Goal: Information Seeking & Learning: Learn about a topic

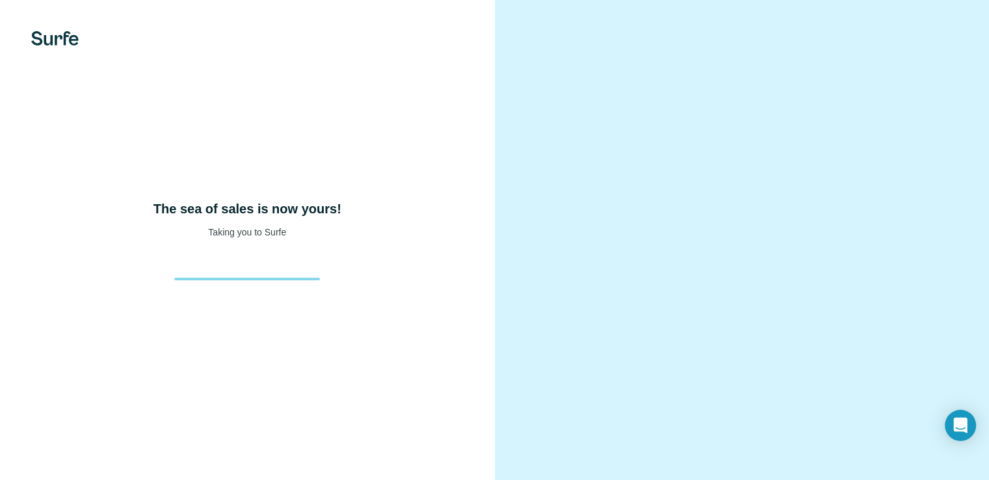
click at [231, 239] on div "The sea of sales is now yours! Taking you to Surfe" at bounding box center [247, 219] width 443 height 39
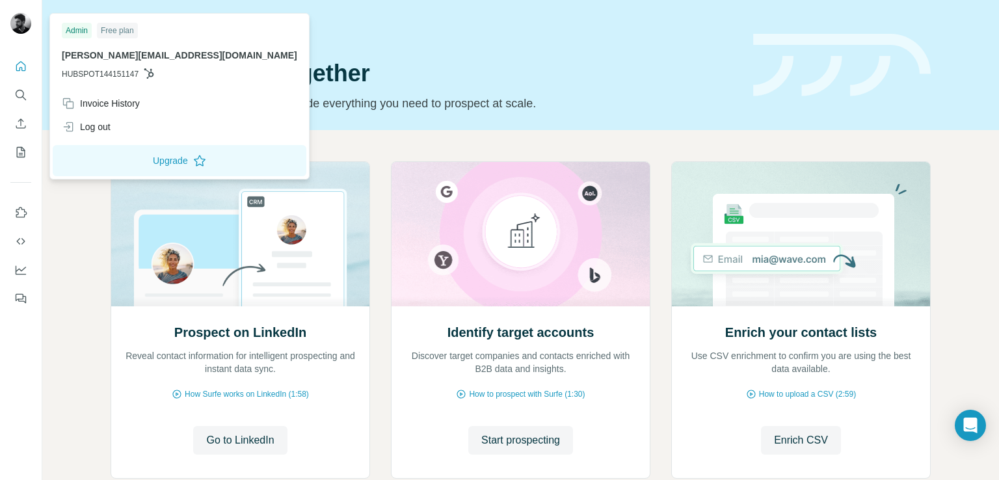
click at [142, 48] on div "Admin Free plan nicolas@maison-giulia.com HUBSPOT144151147" at bounding box center [180, 53] width 254 height 75
drag, startPoint x: 66, startPoint y: 26, endPoint x: 72, endPoint y: 27, distance: 6.5
click at [68, 26] on div "Admin" at bounding box center [77, 31] width 30 height 16
click at [81, 31] on div "Admin" at bounding box center [77, 31] width 30 height 16
click at [105, 132] on div "Log out" at bounding box center [86, 126] width 49 height 13
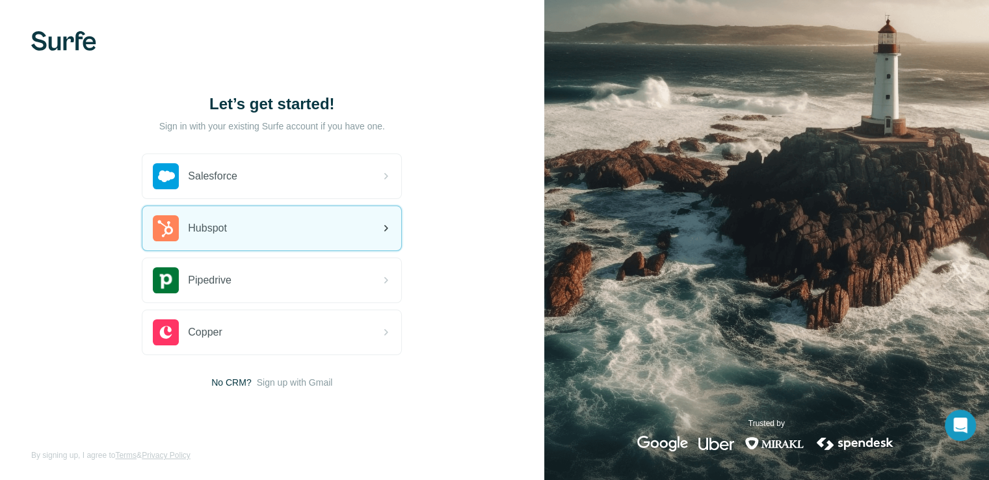
click at [239, 212] on div "Hubspot" at bounding box center [271, 228] width 259 height 44
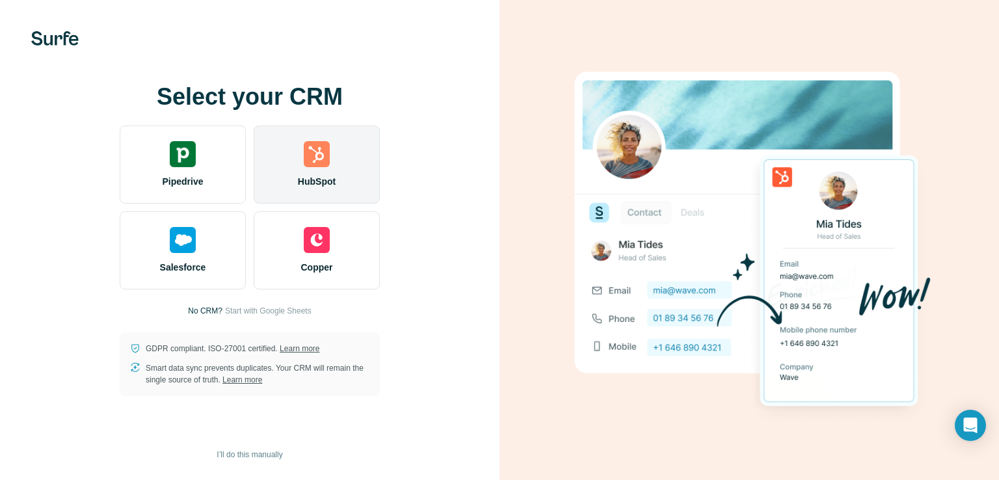
click at [327, 171] on div "HubSpot" at bounding box center [317, 164] width 126 height 78
click at [348, 142] on div "HubSpot" at bounding box center [317, 164] width 126 height 78
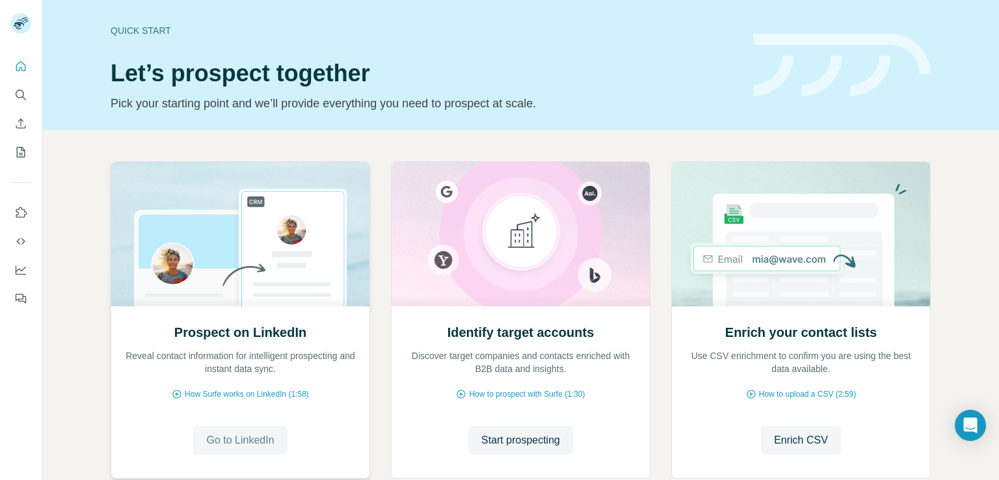
drag, startPoint x: 230, startPoint y: 456, endPoint x: 233, endPoint y: 448, distance: 8.2
click at [231, 452] on div "Prospect on LinkedIn Reveal contact information for intelligent prospecting and…" at bounding box center [240, 391] width 258 height 173
click at [234, 443] on span "Go to LinkedIn" at bounding box center [240, 440] width 68 height 16
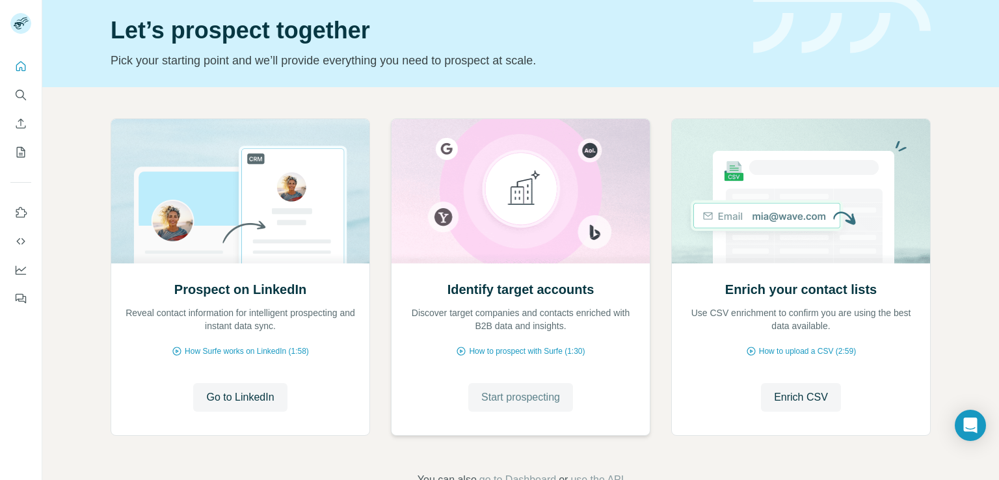
scroll to position [42, 0]
click at [514, 393] on span "Start prospecting" at bounding box center [520, 399] width 79 height 16
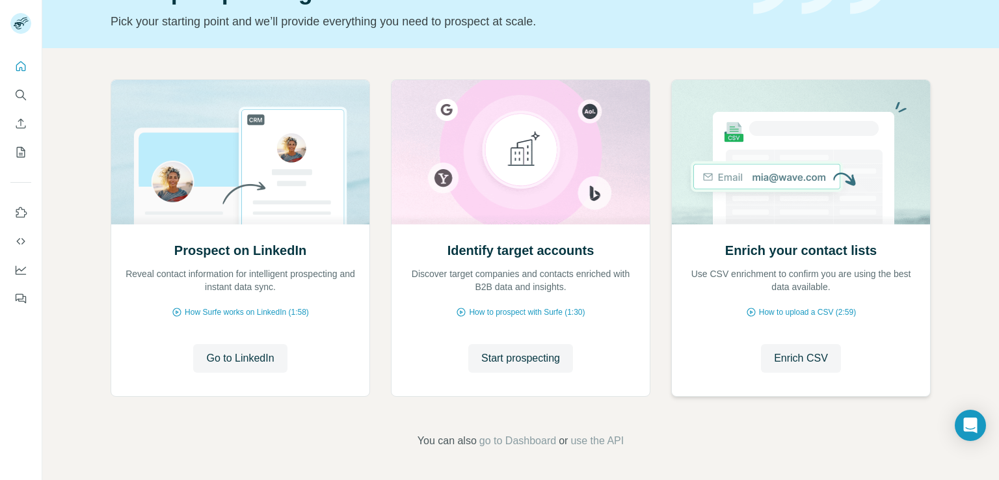
scroll to position [81, 0]
click at [512, 352] on span "Start prospecting" at bounding box center [520, 359] width 79 height 16
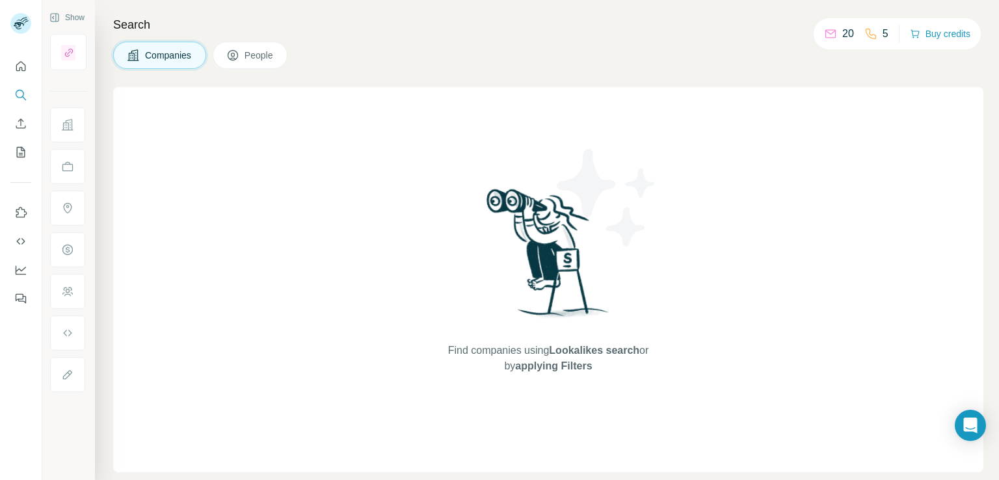
click at [177, 59] on span "Companies" at bounding box center [168, 55] width 47 height 13
click at [270, 52] on span "People" at bounding box center [259, 55] width 30 height 13
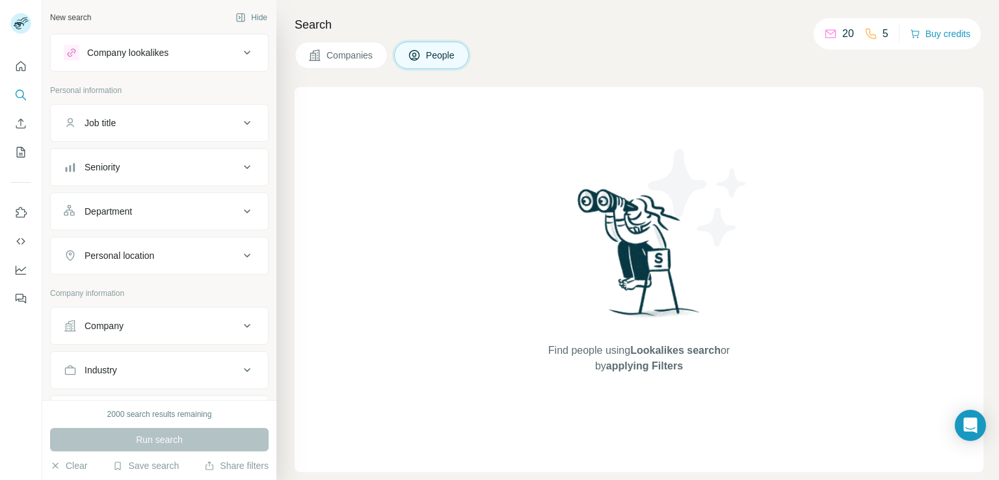
click at [158, 58] on div "Company lookalikes" at bounding box center [127, 52] width 81 height 13
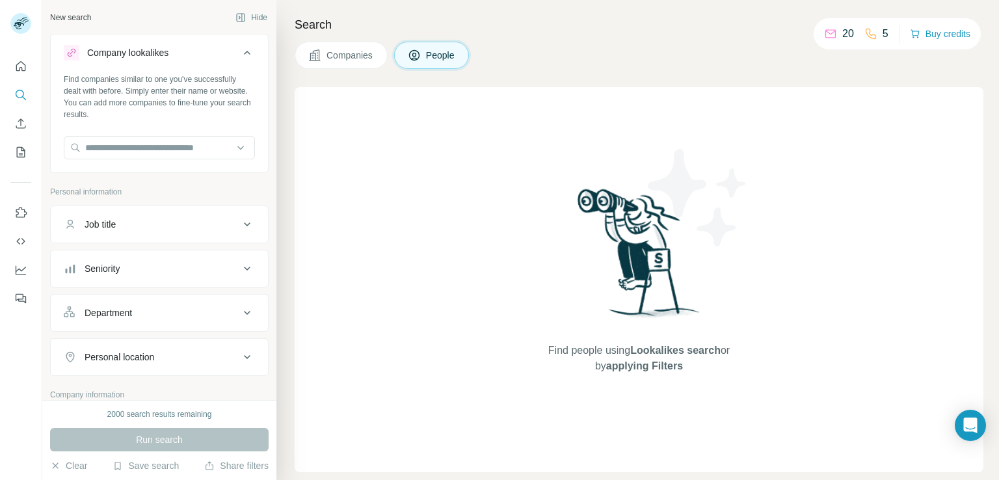
click at [158, 58] on div "Company lookalikes" at bounding box center [127, 52] width 81 height 13
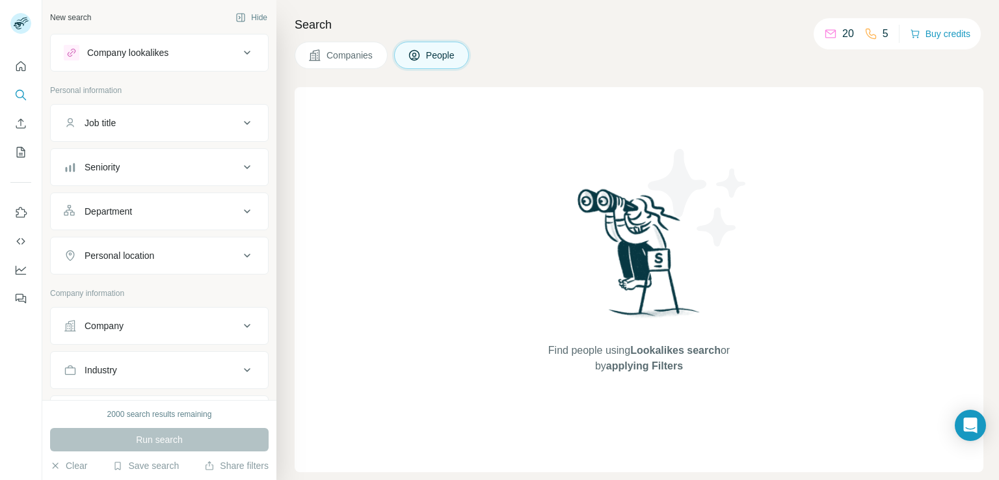
click at [157, 159] on button "Seniority" at bounding box center [159, 166] width 217 height 31
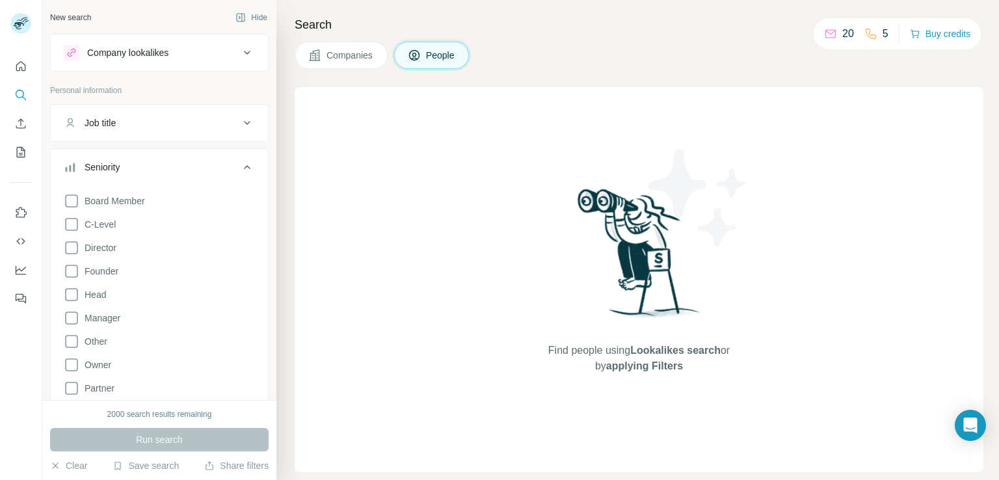
click at [157, 161] on div "Seniority" at bounding box center [152, 167] width 176 height 13
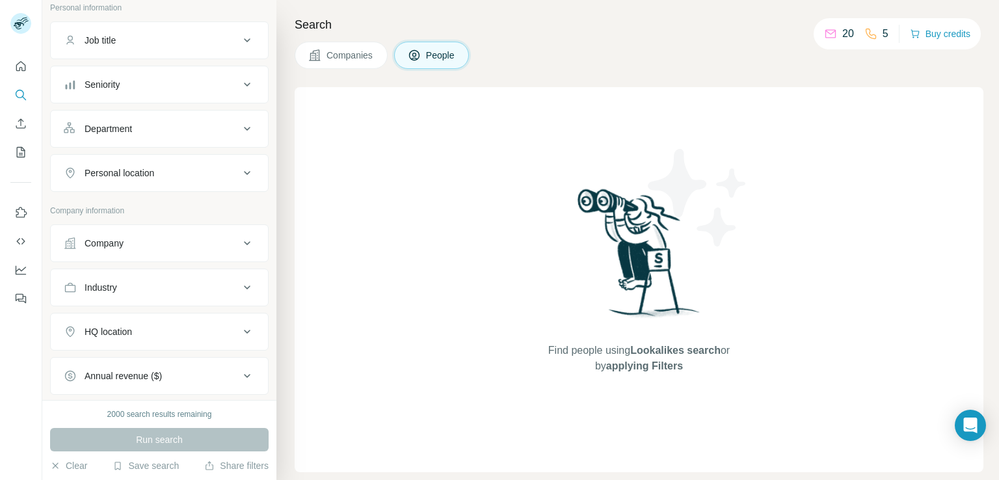
scroll to position [86, 0]
click at [157, 125] on div "Department" at bounding box center [152, 125] width 176 height 13
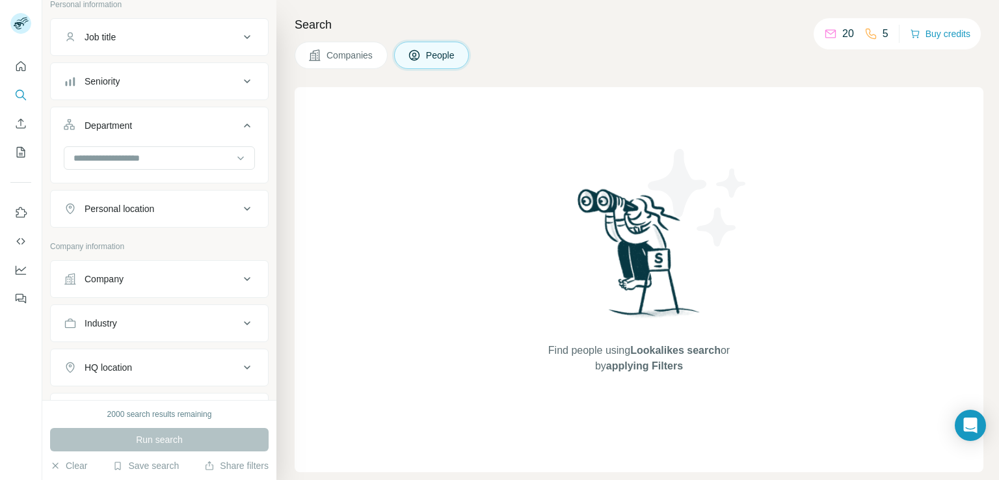
click at [153, 140] on button "Department" at bounding box center [159, 128] width 217 height 36
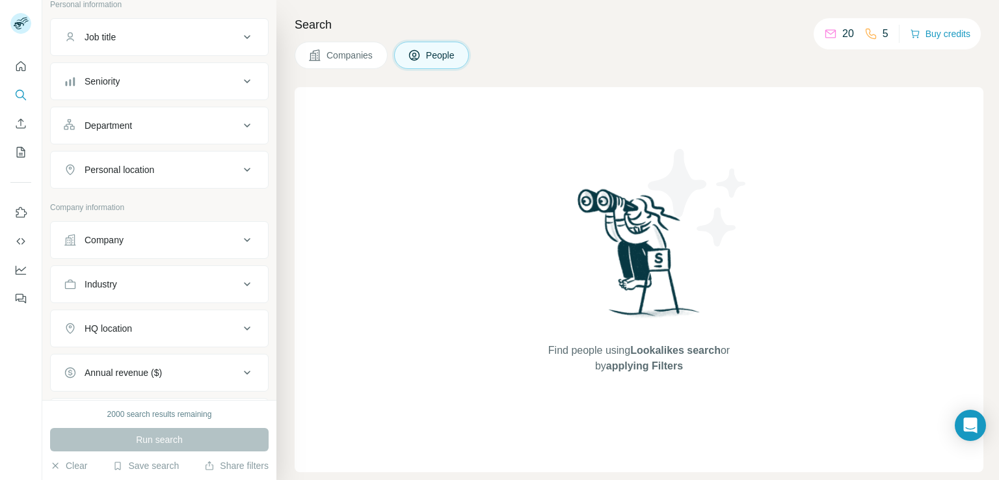
click at [155, 128] on div "Department" at bounding box center [152, 125] width 176 height 13
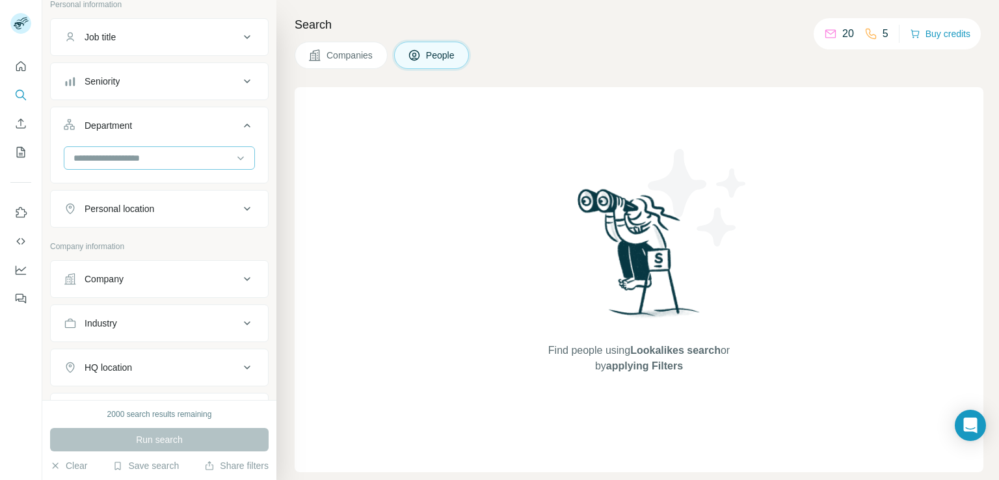
drag, startPoint x: 141, startPoint y: 169, endPoint x: 144, endPoint y: 162, distance: 7.9
click at [142, 168] on div at bounding box center [159, 159] width 191 height 26
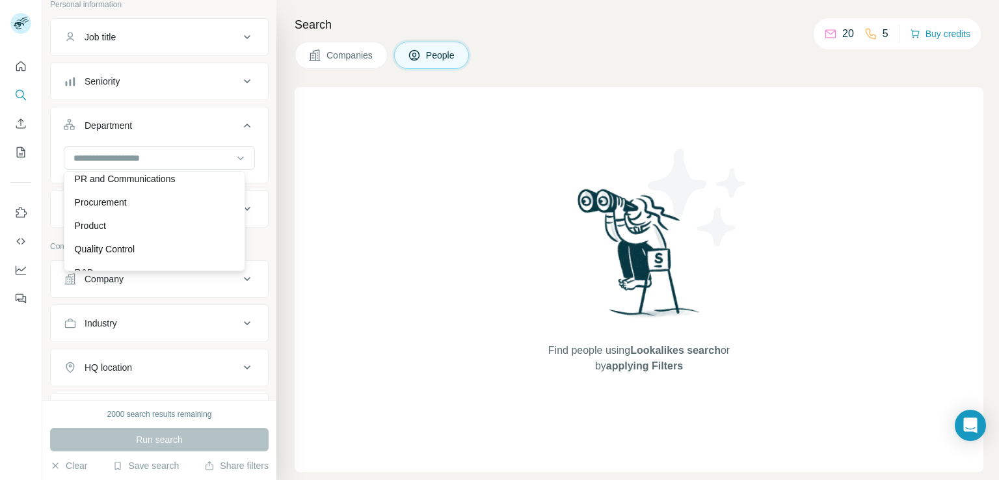
scroll to position [385, 0]
click at [131, 202] on div "Procurement" at bounding box center [154, 198] width 159 height 13
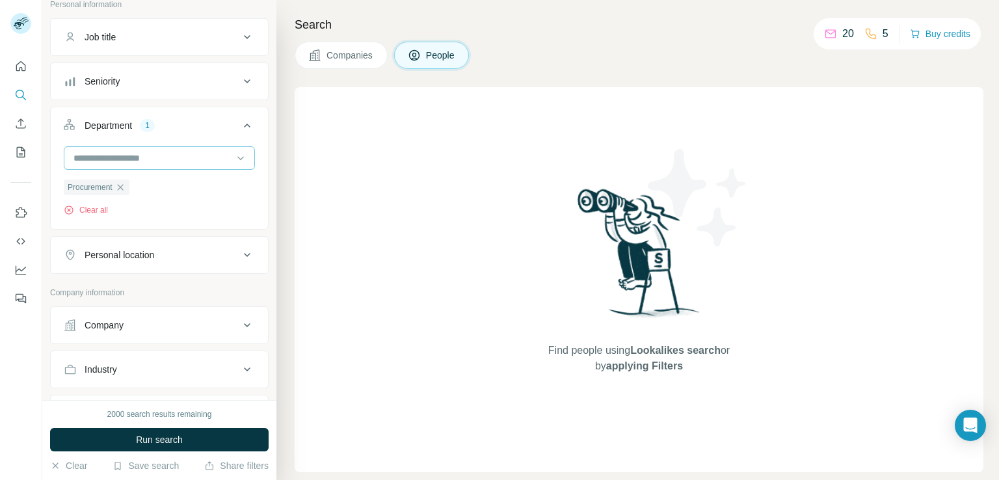
click at [133, 153] on input at bounding box center [152, 158] width 161 height 14
click at [264, 137] on div "New search Hide Company lookalikes Personal information Job title Seniority Dep…" at bounding box center [159, 200] width 234 height 400
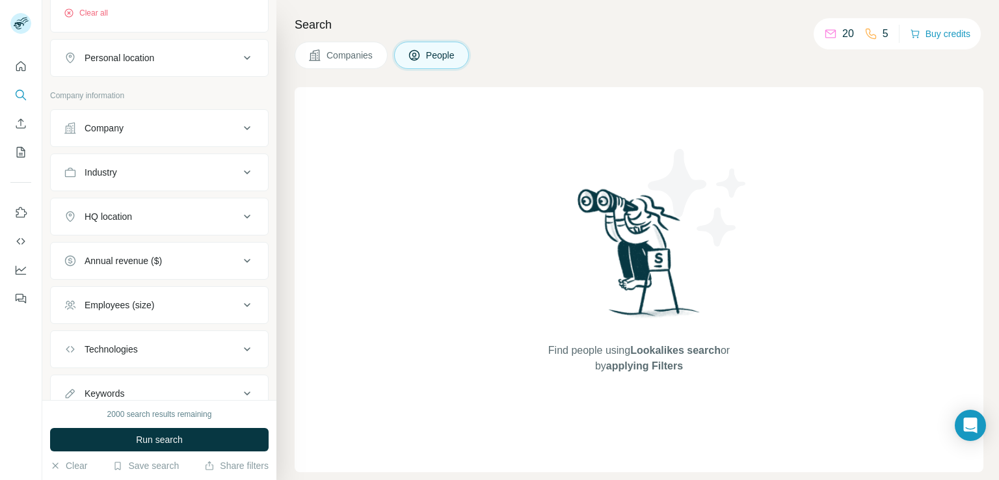
scroll to position [283, 0]
click at [200, 166] on div "Industry" at bounding box center [152, 171] width 176 height 13
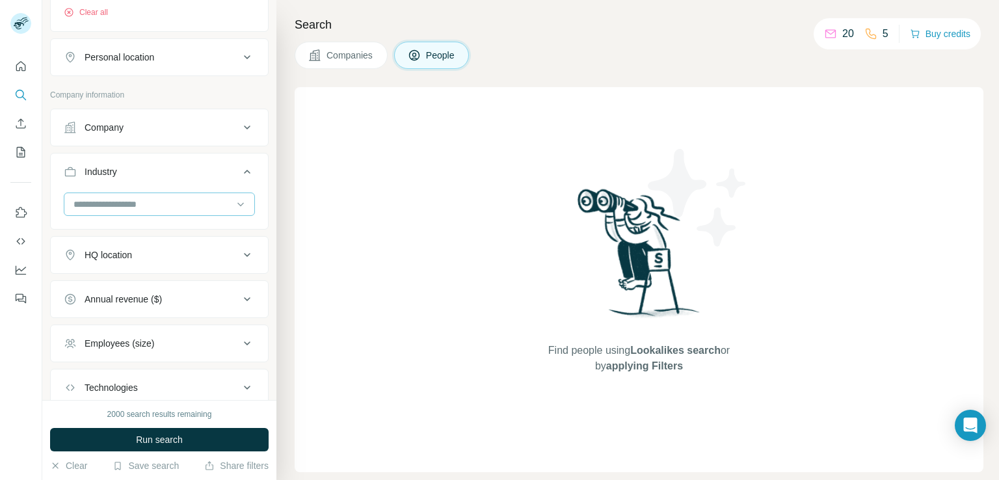
click at [180, 206] on input at bounding box center [152, 204] width 161 height 14
click at [138, 220] on p "Wine And Spirits" at bounding box center [108, 213] width 67 height 13
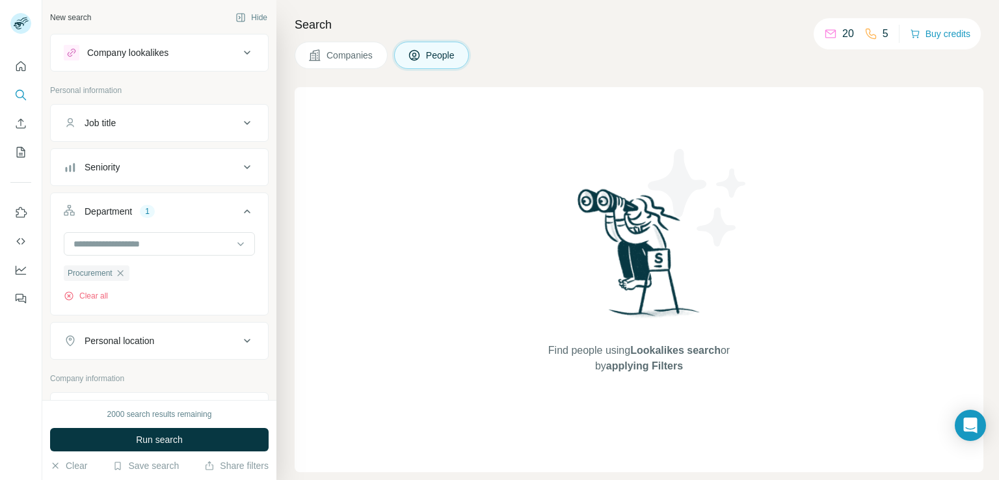
click at [163, 123] on div "Job title" at bounding box center [152, 122] width 176 height 13
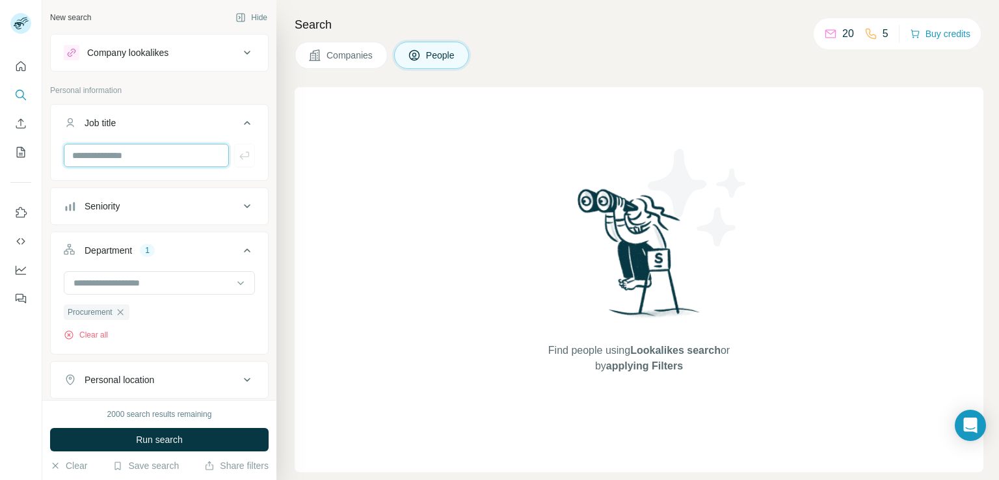
click at [155, 155] on input "text" at bounding box center [146, 155] width 165 height 23
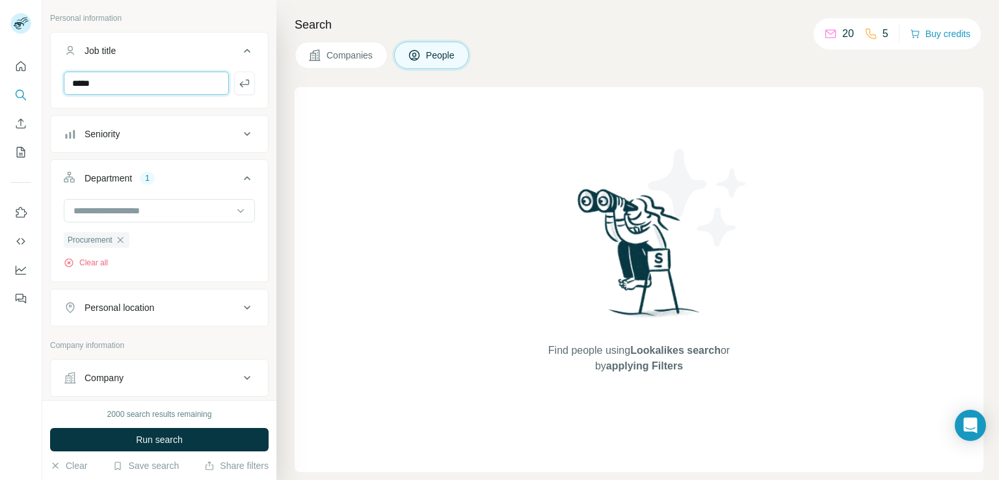
scroll to position [73, 0]
type input "*****"
click at [239, 83] on icon "button" at bounding box center [244, 83] width 10 height 8
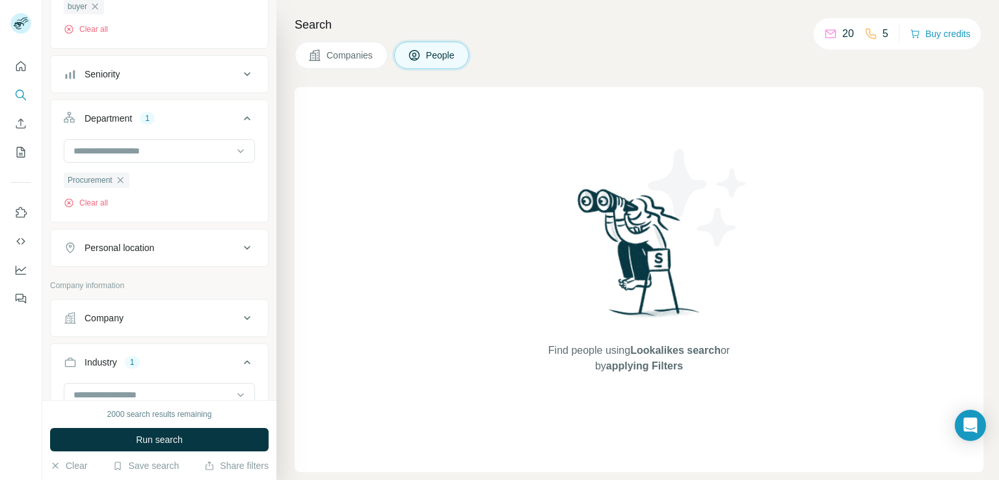
scroll to position [189, 0]
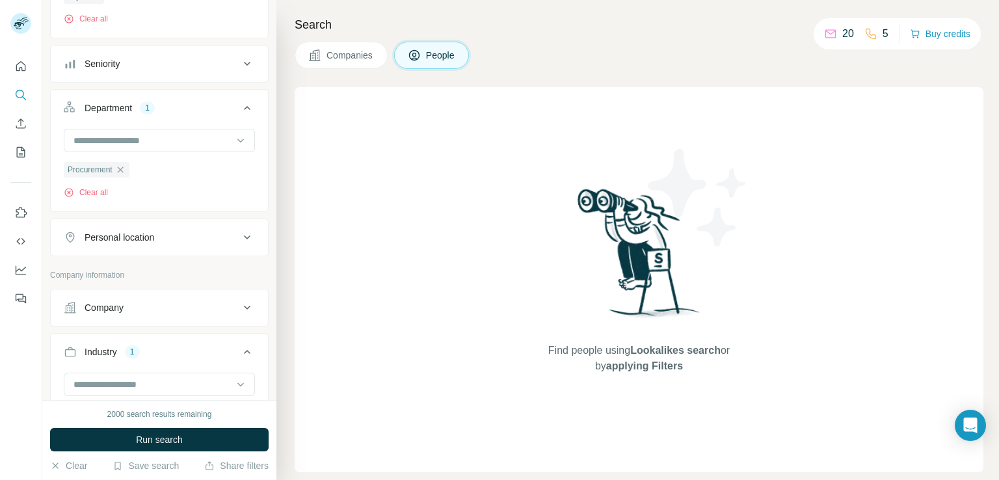
click at [160, 246] on button "Personal location" at bounding box center [159, 237] width 217 height 31
click at [148, 271] on input "text" at bounding box center [159, 269] width 191 height 23
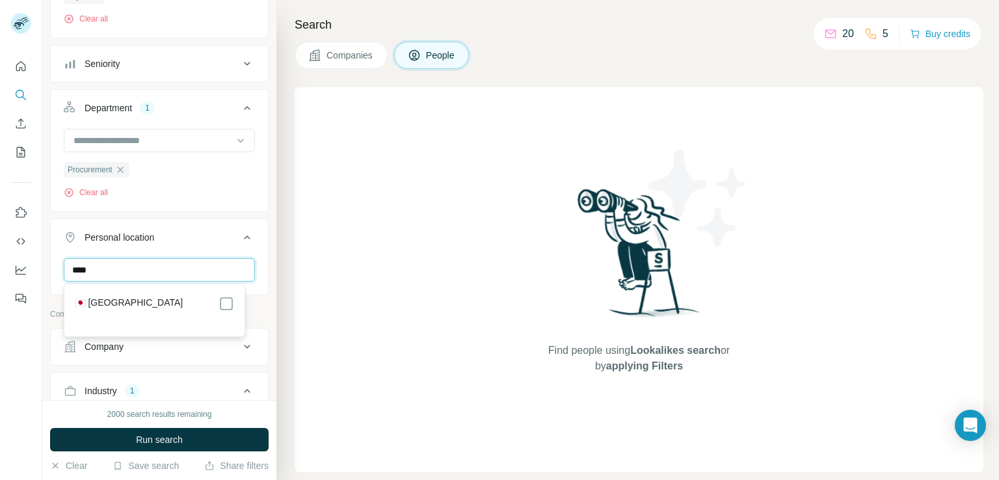
type input "****"
click at [121, 306] on div "🇯🇵 [GEOGRAPHIC_DATA]" at bounding box center [154, 304] width 159 height 16
click at [94, 300] on label "🇯🇵 [GEOGRAPHIC_DATA]" at bounding box center [129, 304] width 109 height 16
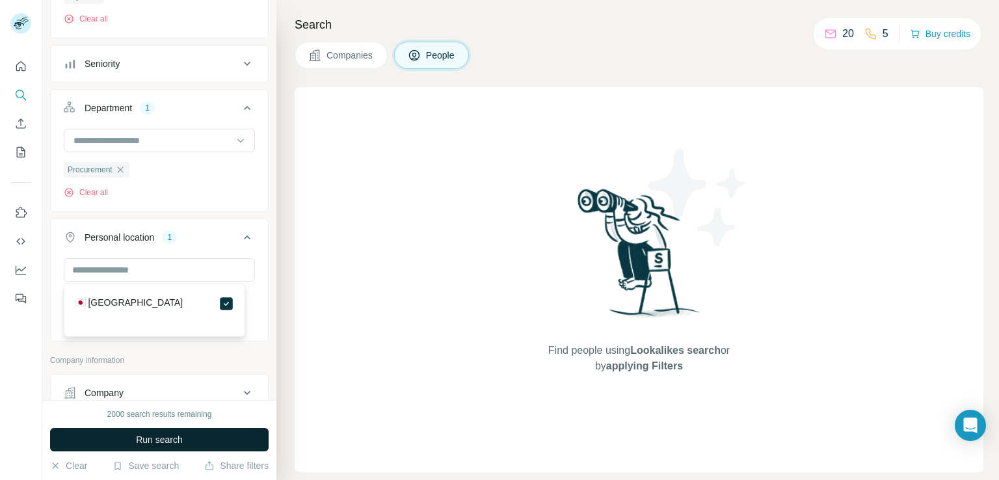
click at [181, 440] on span "Run search" at bounding box center [159, 439] width 47 height 13
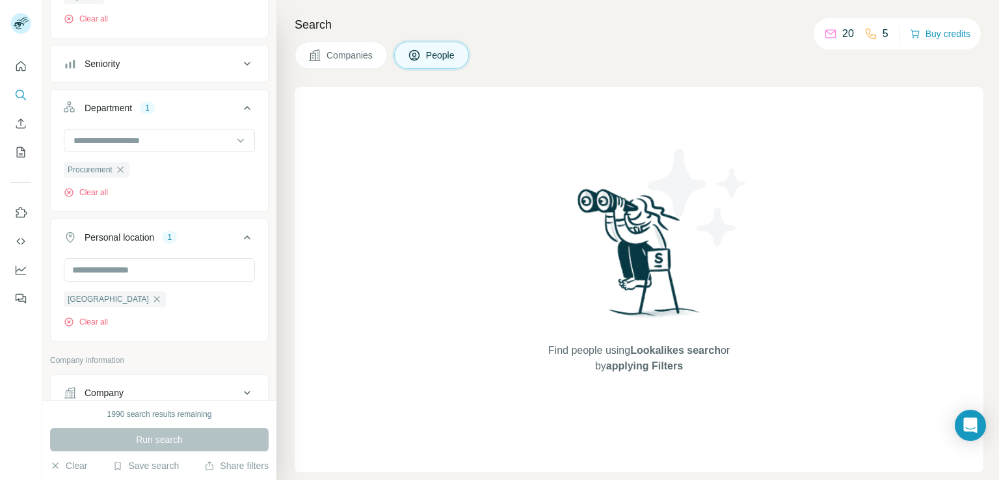
click at [330, 63] on button "Companies" at bounding box center [341, 55] width 93 height 27
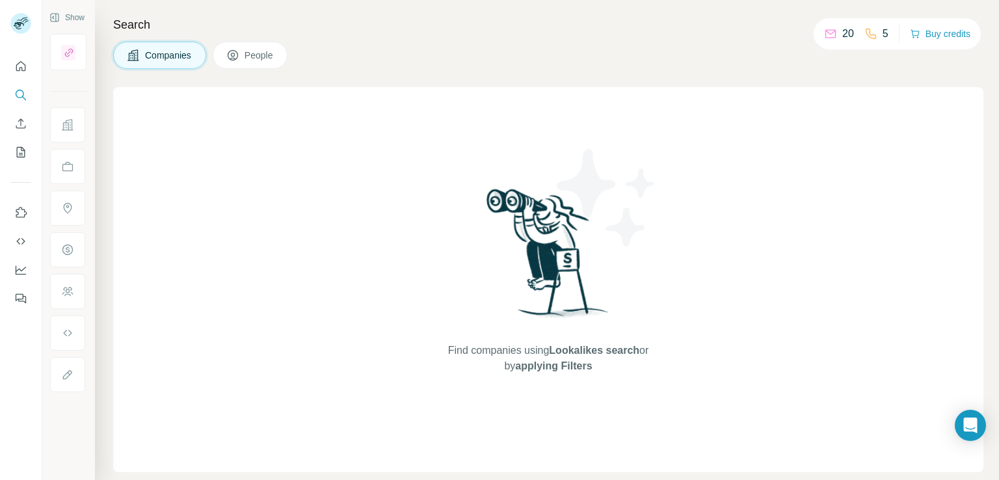
click at [174, 47] on button "Companies" at bounding box center [159, 55] width 93 height 27
click at [174, 49] on button "Companies" at bounding box center [159, 55] width 93 height 27
click at [254, 57] on span "People" at bounding box center [259, 55] width 30 height 13
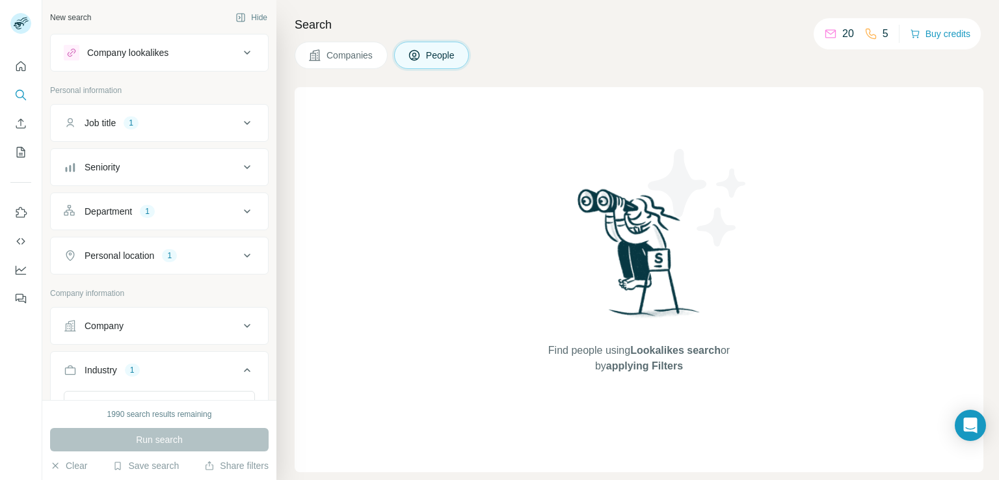
click at [213, 257] on div "Personal location 1" at bounding box center [152, 255] width 176 height 13
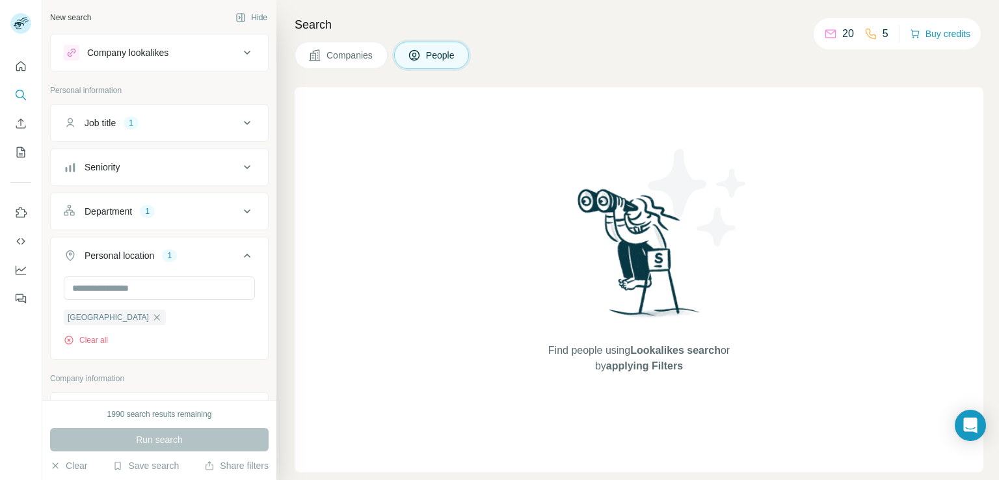
click at [185, 209] on div "Department 1" at bounding box center [152, 211] width 176 height 13
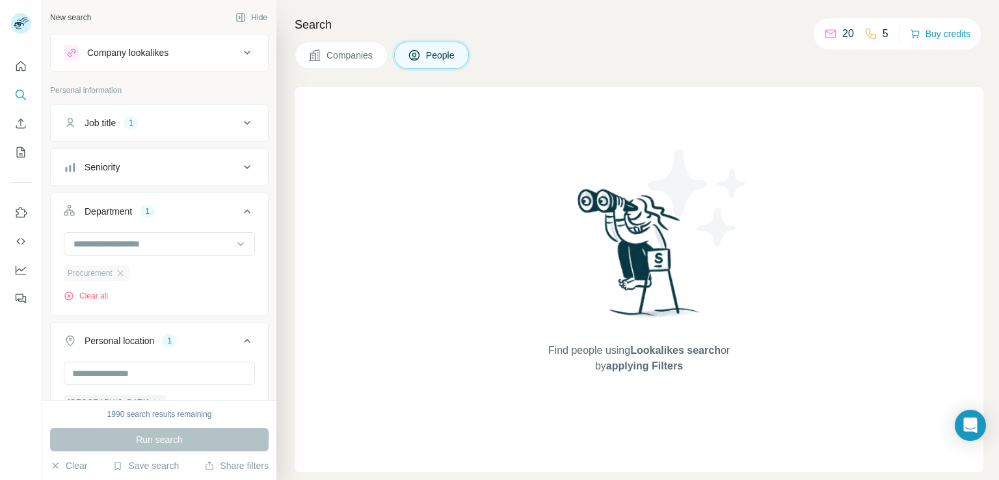
click at [122, 266] on div "Procurement" at bounding box center [97, 273] width 66 height 16
click at [123, 271] on icon "button" at bounding box center [120, 273] width 6 height 6
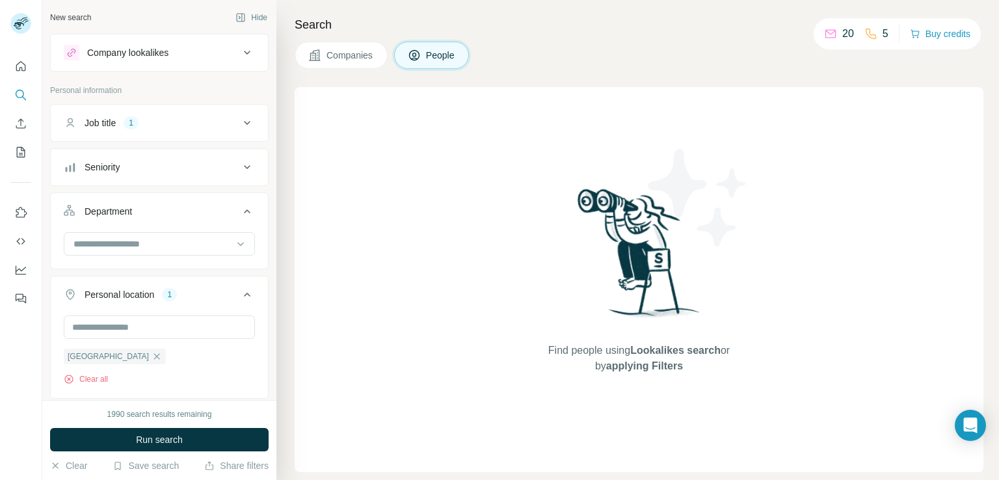
click at [122, 135] on button "Job title 1" at bounding box center [159, 122] width 217 height 31
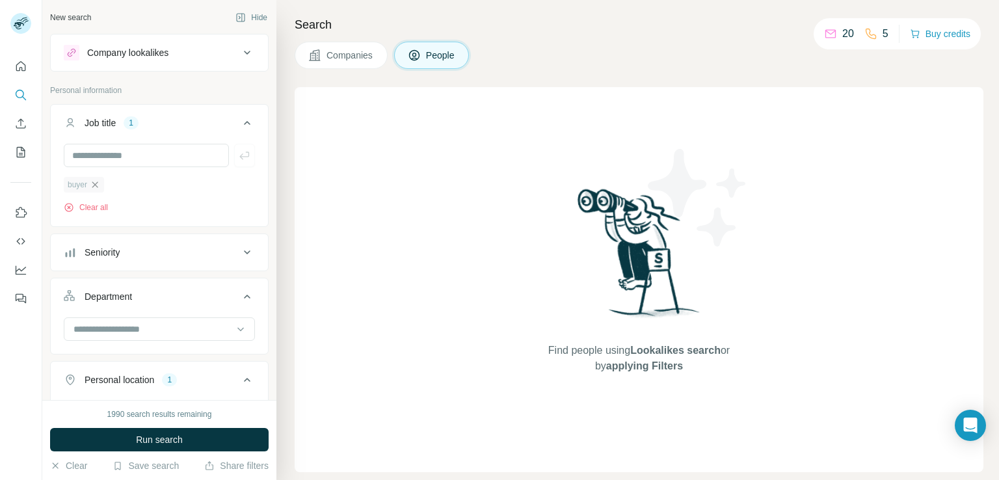
click at [98, 185] on icon "button" at bounding box center [95, 184] width 10 height 10
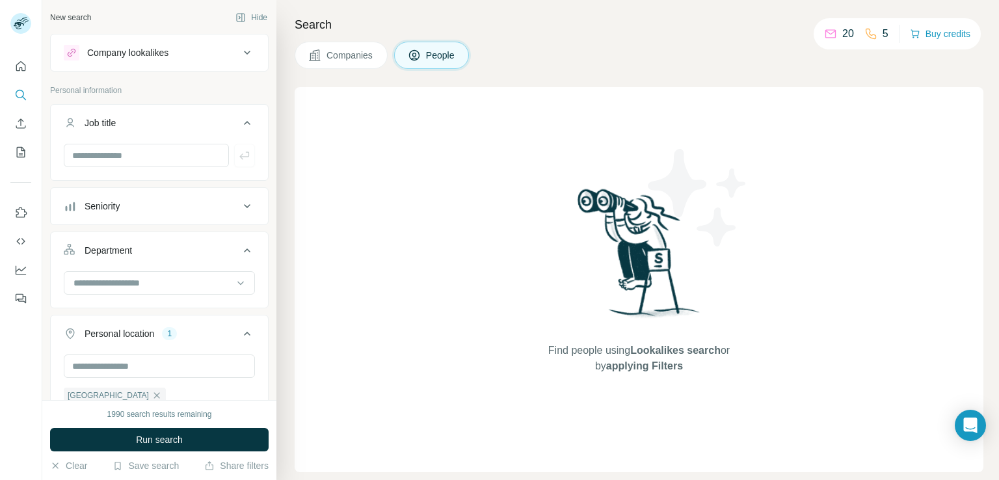
click at [362, 52] on span "Companies" at bounding box center [349, 55] width 47 height 13
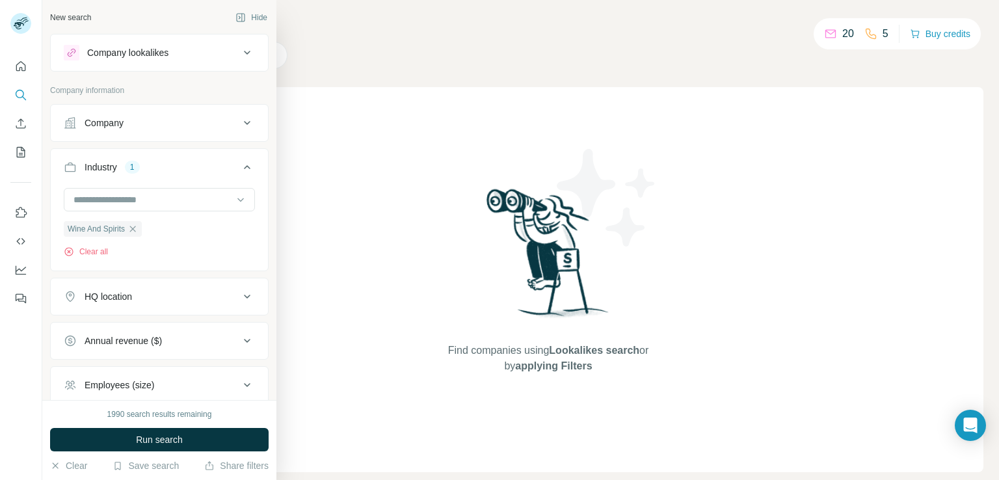
click at [140, 123] on div "Company" at bounding box center [152, 122] width 176 height 13
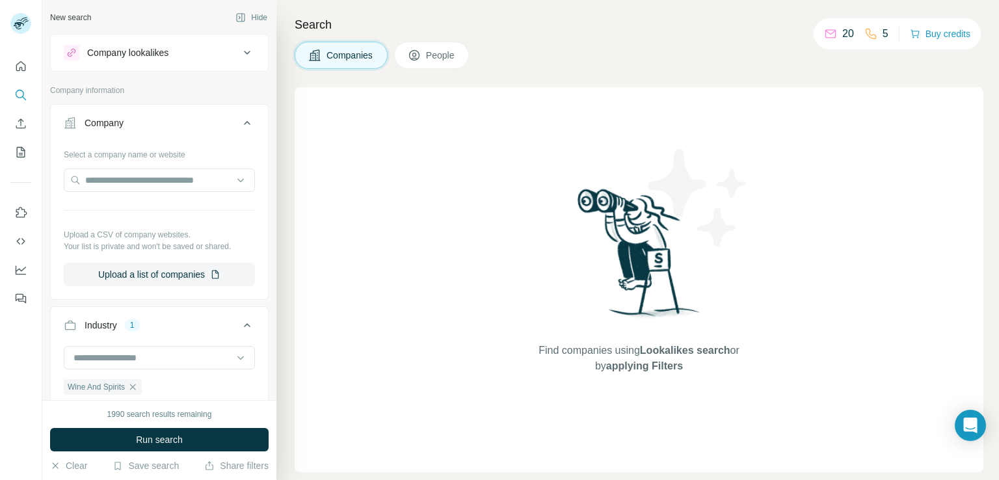
click at [311, 63] on button "Companies" at bounding box center [341, 55] width 93 height 27
click at [181, 55] on div "Company lookalikes" at bounding box center [152, 53] width 176 height 16
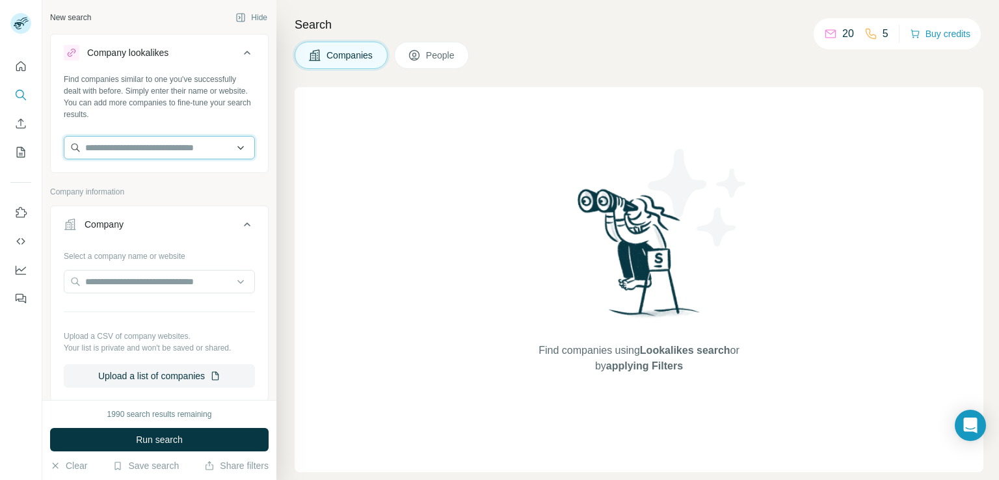
click at [174, 159] on input "text" at bounding box center [159, 147] width 191 height 23
click at [173, 149] on input "text" at bounding box center [159, 147] width 191 height 23
click at [16, 68] on icon "Quick start" at bounding box center [21, 66] width 10 height 10
